Goal: Complete application form

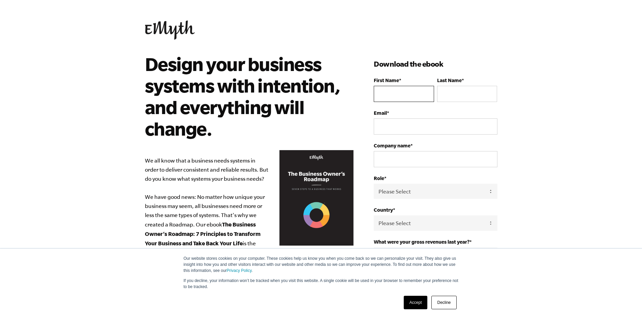
click at [408, 92] on input "First Name *" at bounding box center [404, 94] width 60 height 16
type input "[PERSON_NAME]"
type input "jenheins@heinsdesign.com"
select select "United States"
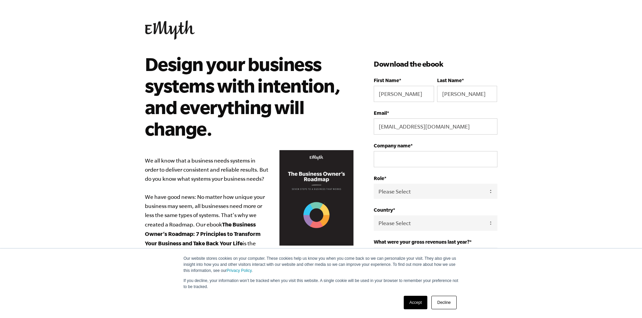
type input "15152407382"
click at [448, 157] on input "Company name *" at bounding box center [435, 159] width 123 height 16
type input "Heins Design"
click at [489, 191] on select "Please Select Owner Partner / Co-Owner Executive Employee / Other" at bounding box center [435, 191] width 123 height 15
select select "Owner"
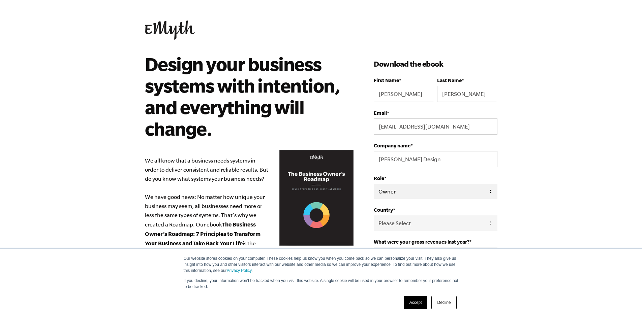
click at [374, 184] on select "Please Select Owner Partner / Co-Owner Executive Employee / Other" at bounding box center [435, 191] width 123 height 15
click at [492, 219] on select "Please Select United States Afghanistan Åland Islands Albania Algeria American …" at bounding box center [435, 223] width 123 height 15
click at [564, 206] on body "Our website stores cookies on your computer. These cookies help us know you whe…" at bounding box center [321, 159] width 642 height 318
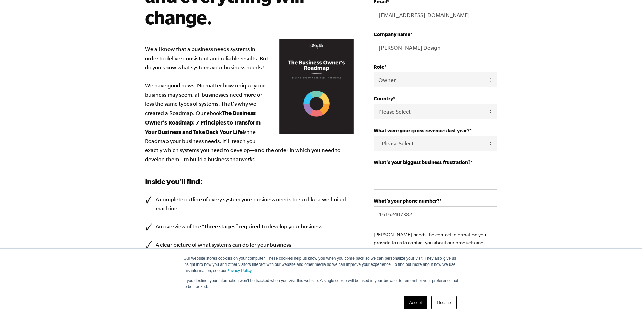
scroll to position [135, 0]
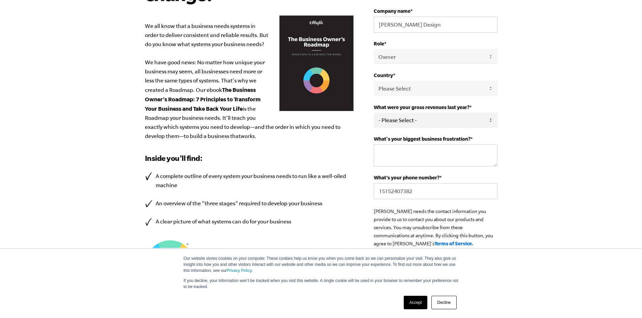
click at [490, 121] on select "- Please Select - 0-75K 76-150K 151-275K 276-500K 501-750K 751-1M 1-2.5M 2.5-5M…" at bounding box center [435, 120] width 123 height 15
select select "76-150K"
click at [374, 113] on select "- Please Select - 0-75K 76-150K 151-275K 276-500K 501-750K 751-1M 1-2.5M 2.5-5M…" at bounding box center [435, 120] width 123 height 15
click at [487, 154] on textarea "What's your biggest business frustration? *" at bounding box center [435, 156] width 123 height 22
type textarea "T"
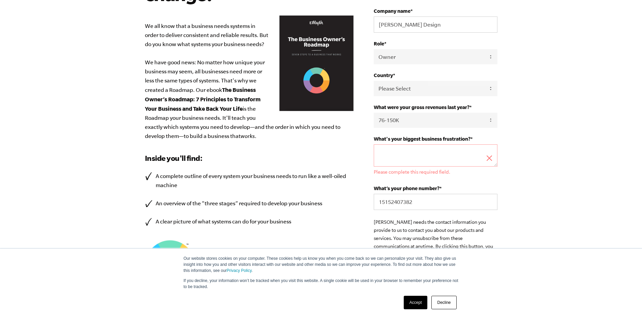
type textarea "S"
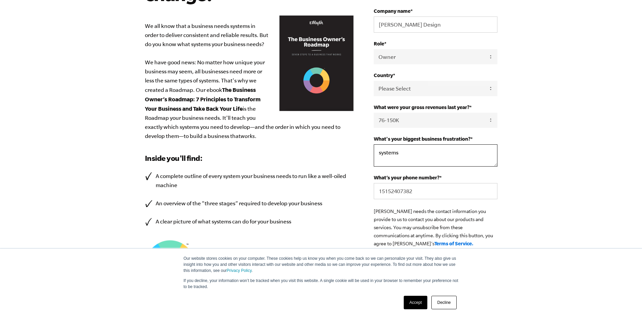
click at [379, 154] on textarea "systems" at bounding box center [435, 156] width 123 height 22
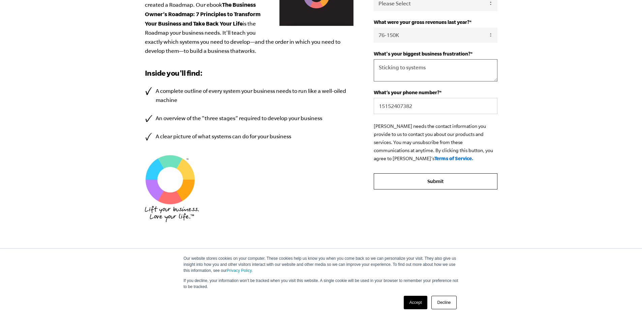
scroll to position [230, 0]
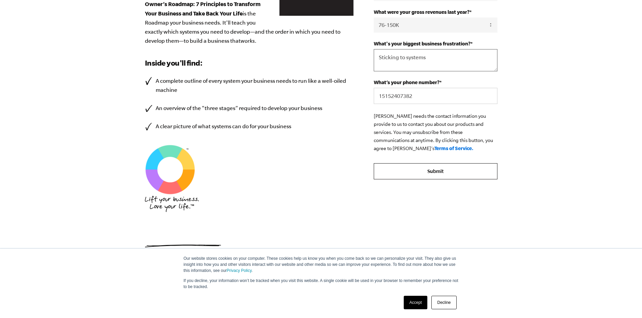
type textarea "Sticking to systems"
click at [439, 172] on input "Submit" at bounding box center [435, 171] width 123 height 16
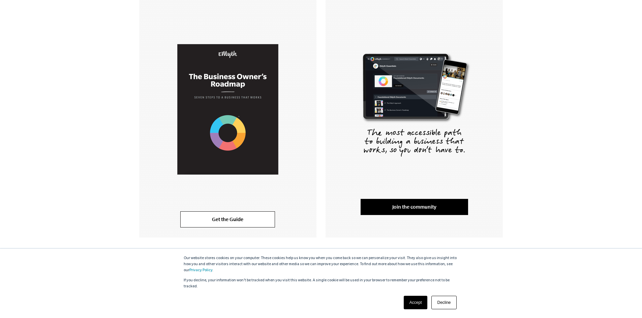
scroll to position [135, 0]
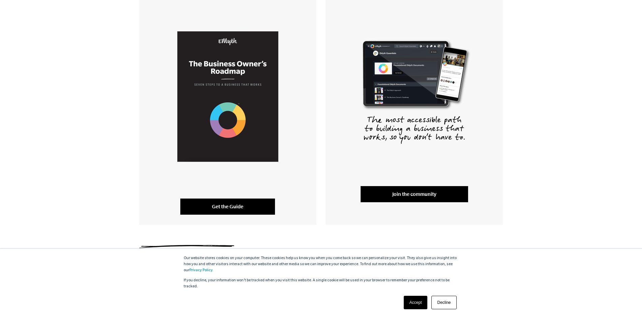
click at [223, 210] on link "Get the Guide" at bounding box center [227, 207] width 95 height 16
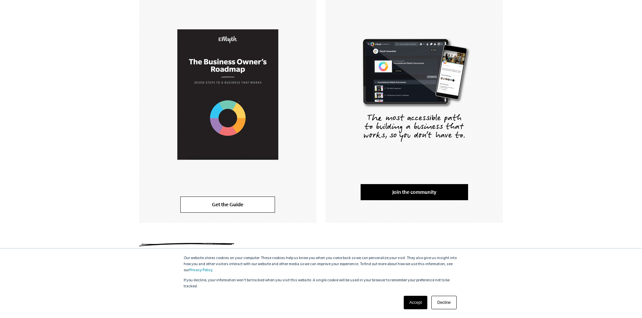
scroll to position [141, 0]
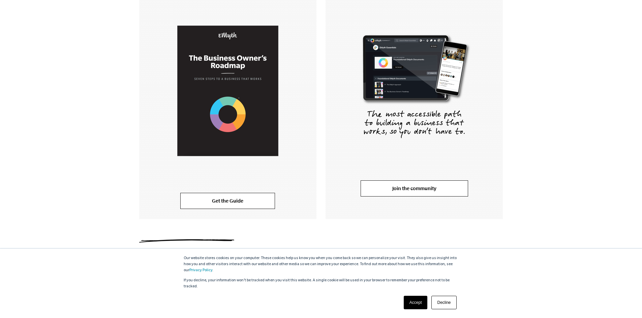
click at [429, 186] on link "Join the community" at bounding box center [414, 189] width 107 height 16
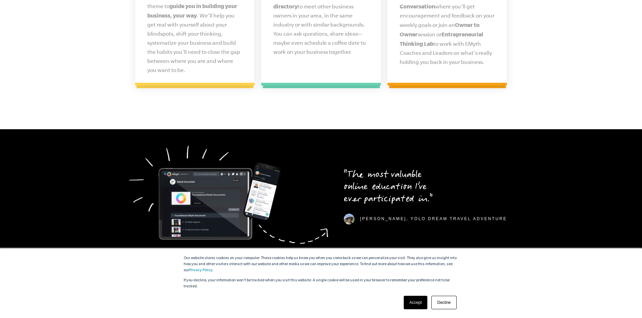
scroll to position [1921, 0]
